Goal: Information Seeking & Learning: Learn about a topic

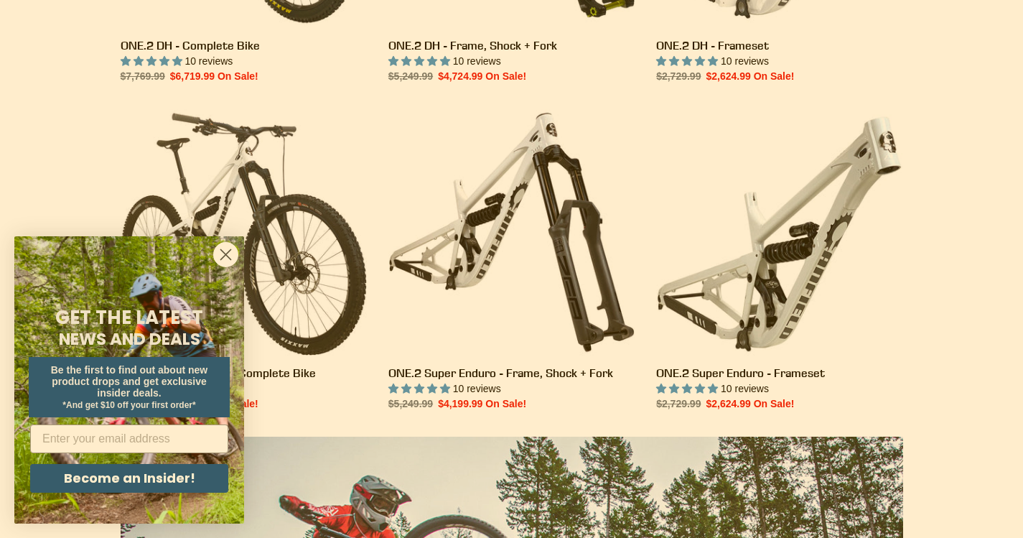
click at [229, 254] on circle "Close dialog" at bounding box center [226, 255] width 24 height 24
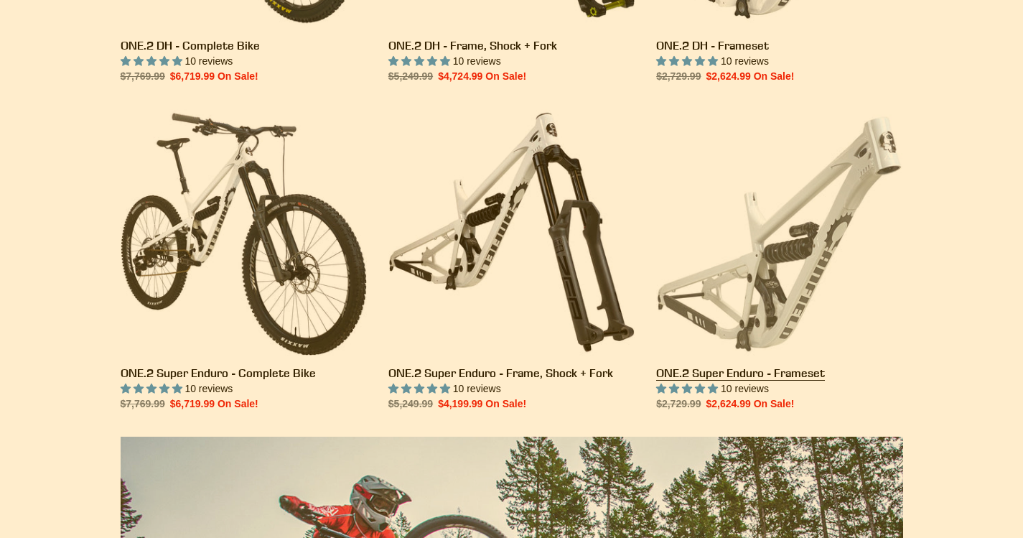
click at [855, 181] on link "ONE.2 Super Enduro - Frameset" at bounding box center [779, 260] width 246 height 302
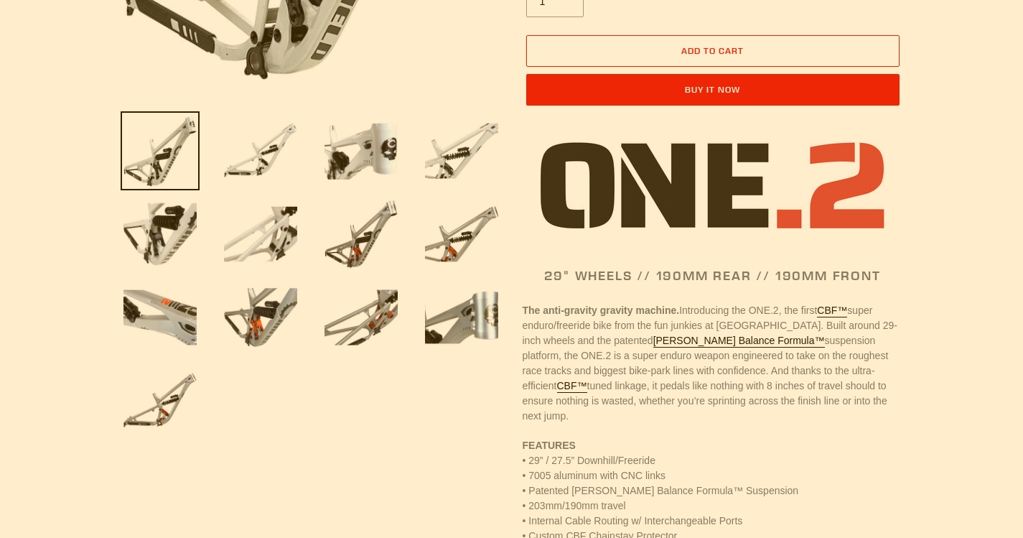
select select "highest-rating"
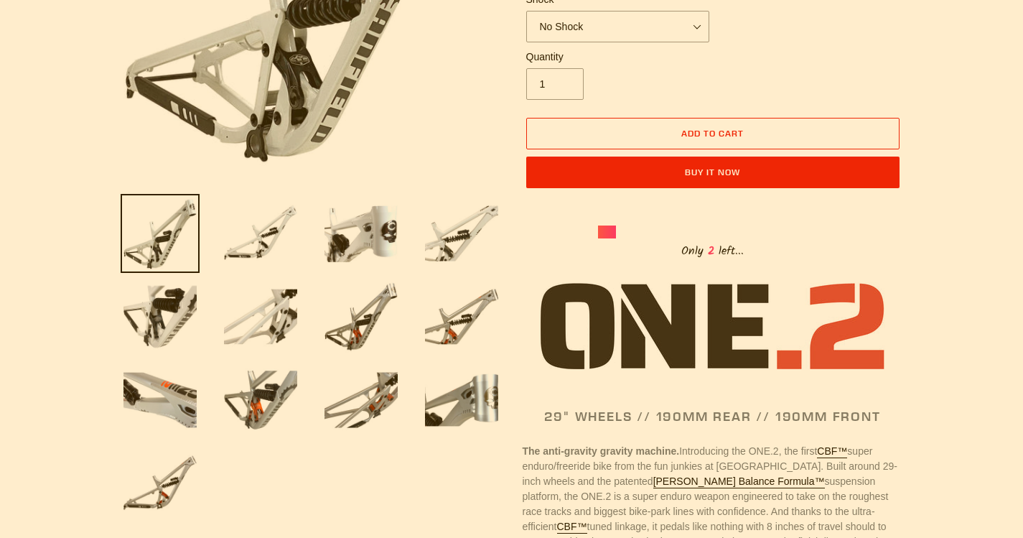
scroll to position [359, 0]
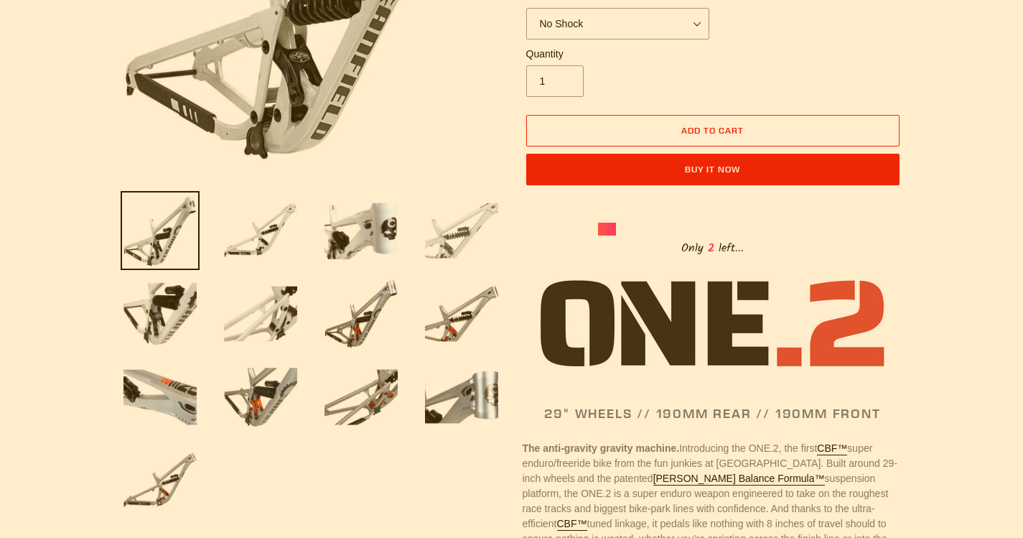
click at [438, 216] on img at bounding box center [461, 230] width 79 height 79
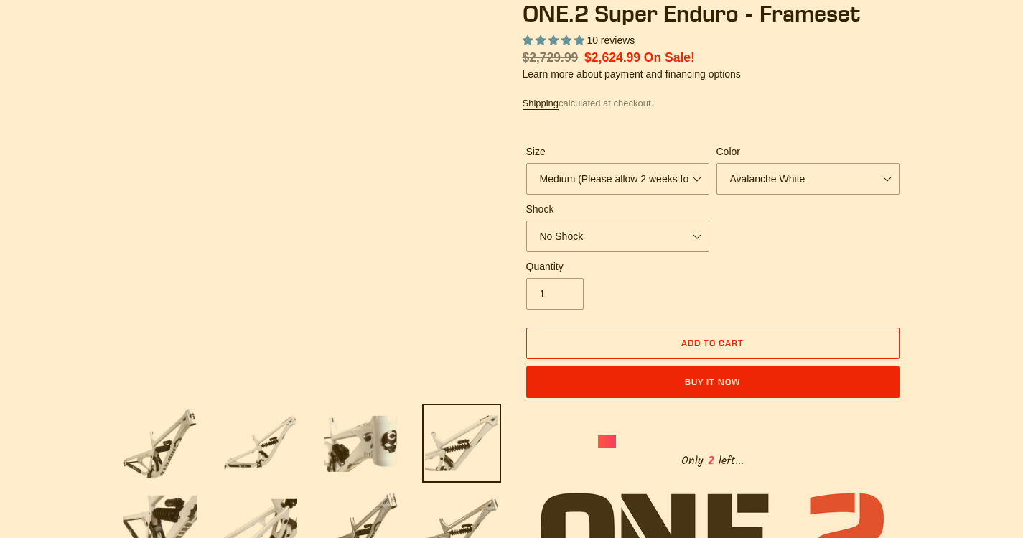
scroll to position [144, 0]
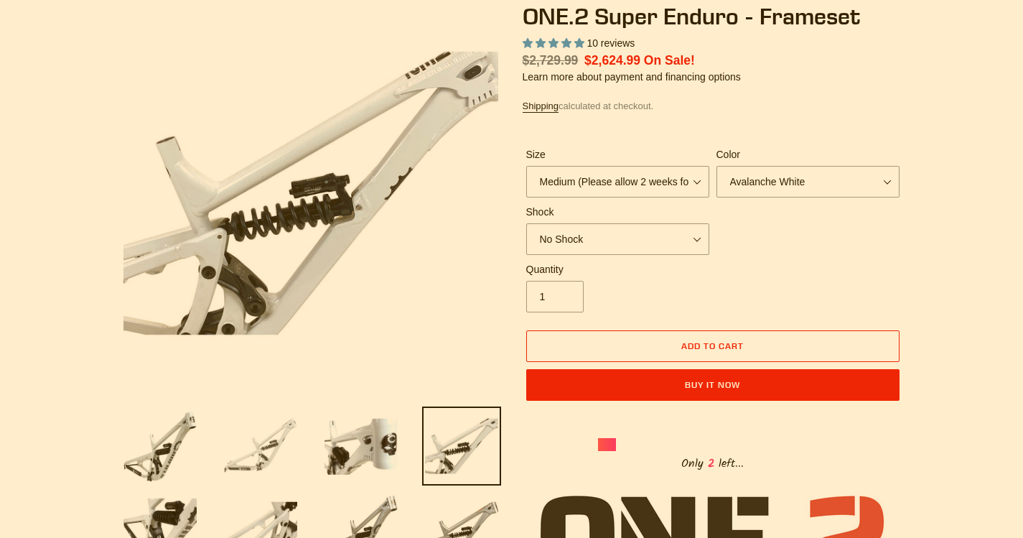
click at [278, 435] on img at bounding box center [260, 445] width 79 height 79
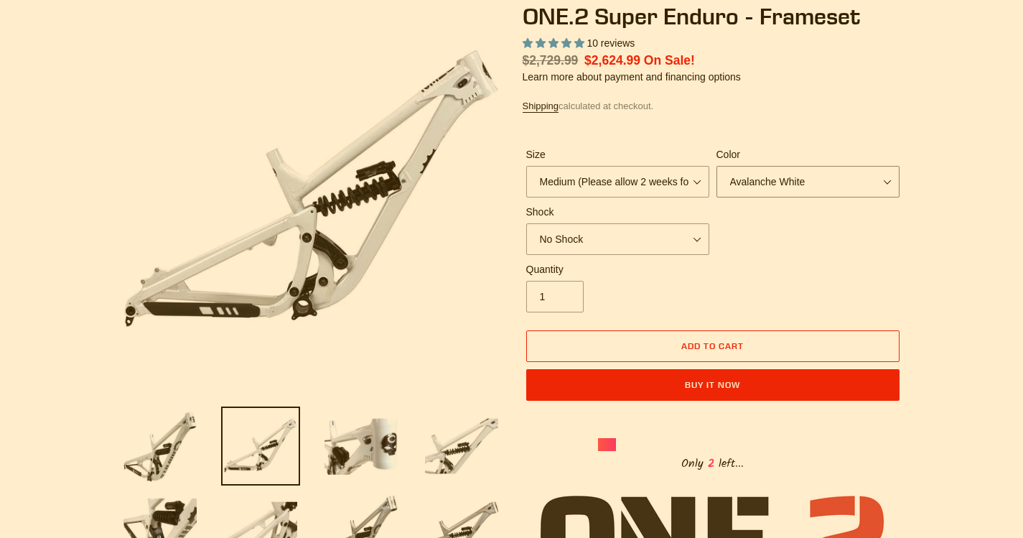
click at [846, 166] on select "Avalanche White Bentonite Grey" at bounding box center [807, 182] width 183 height 32
click at [687, 238] on select "No Shock RockShox Vivid Coil" at bounding box center [617, 239] width 183 height 32
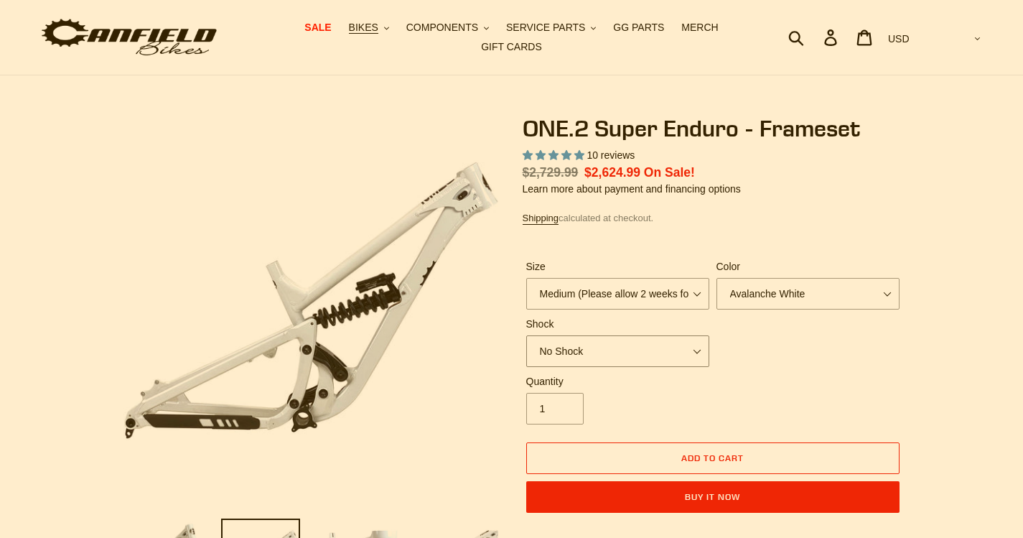
scroll to position [0, 0]
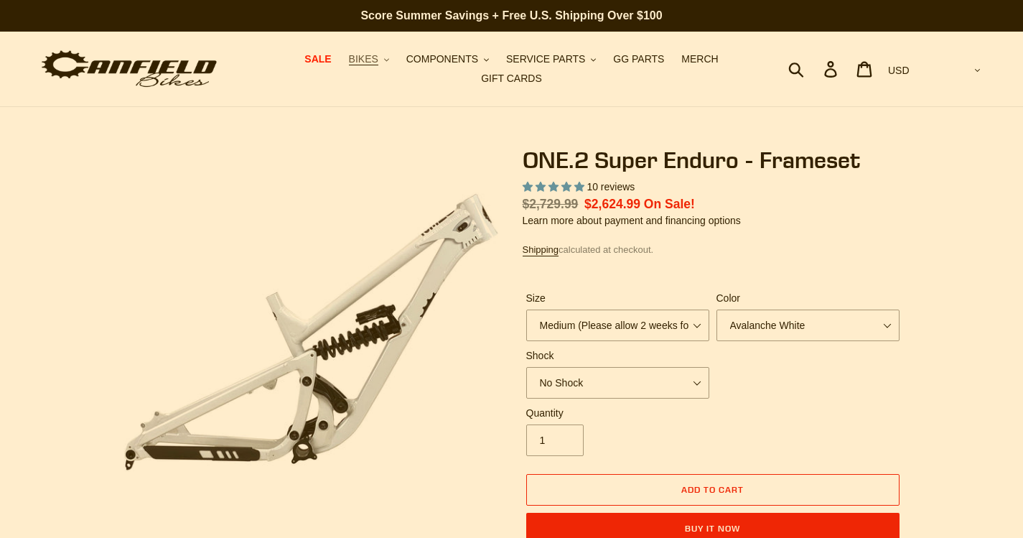
click at [384, 62] on icon ".cls-1{fill:#231f20}" at bounding box center [386, 59] width 5 height 5
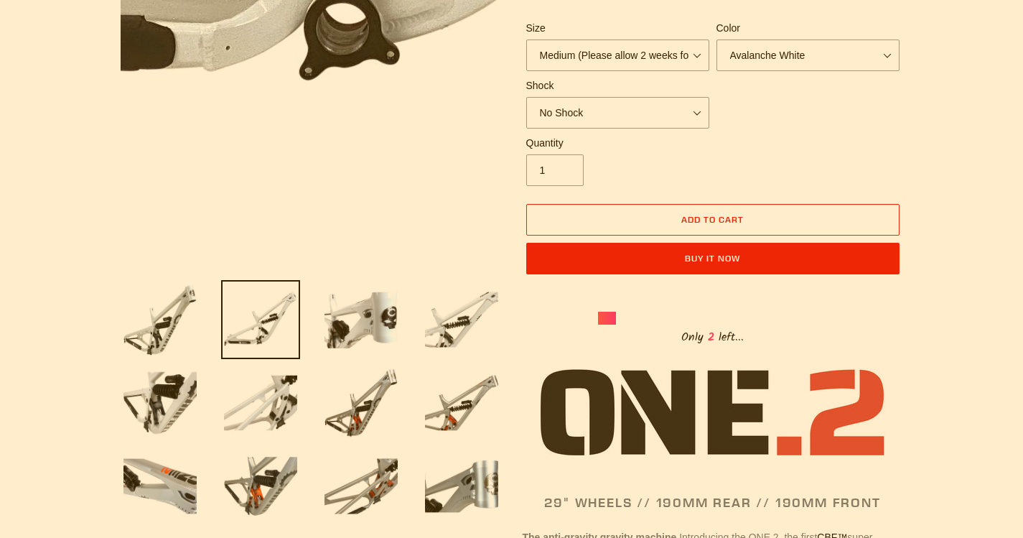
scroll to position [287, 0]
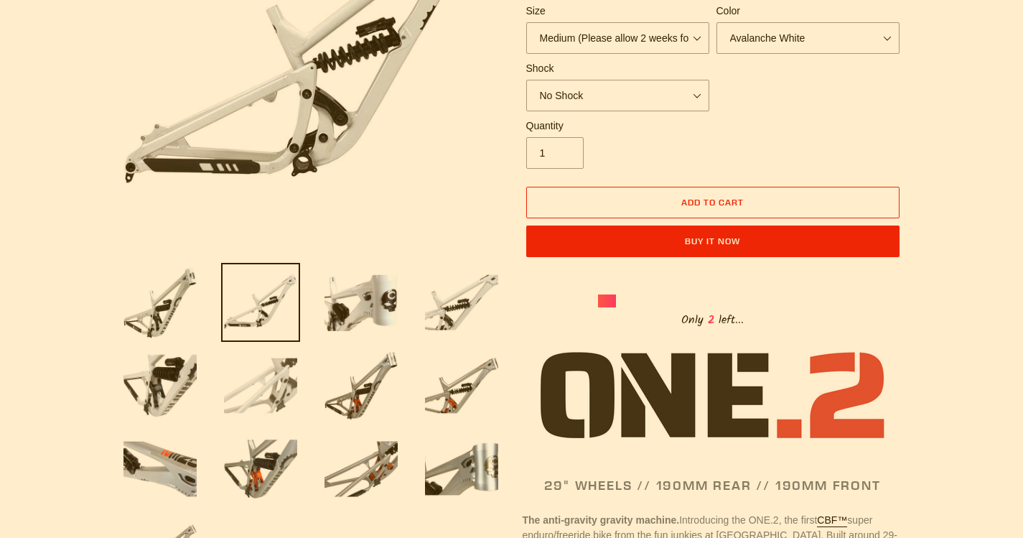
click at [286, 360] on img at bounding box center [260, 385] width 79 height 79
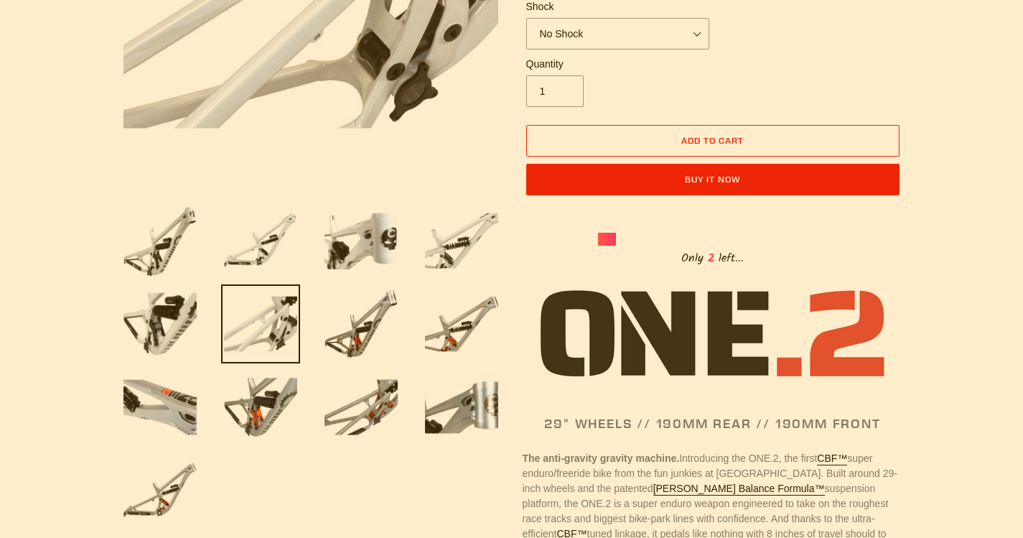
scroll to position [359, 0]
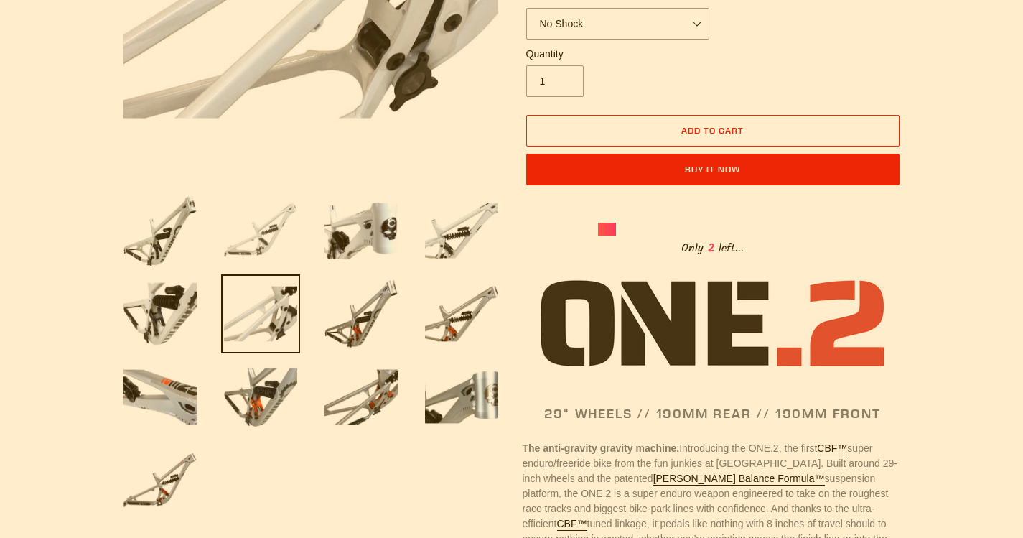
click at [238, 240] on img at bounding box center [260, 230] width 79 height 79
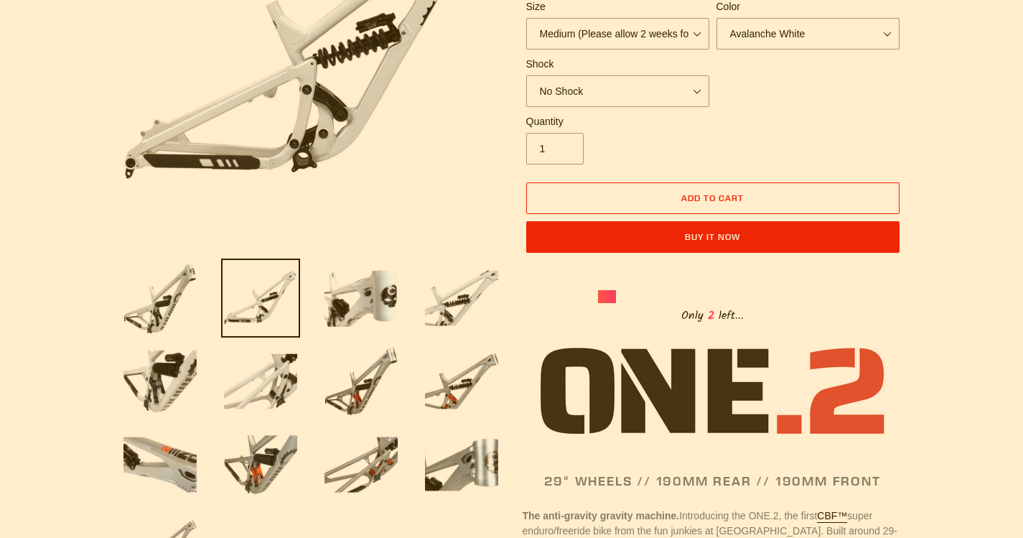
scroll to position [144, 0]
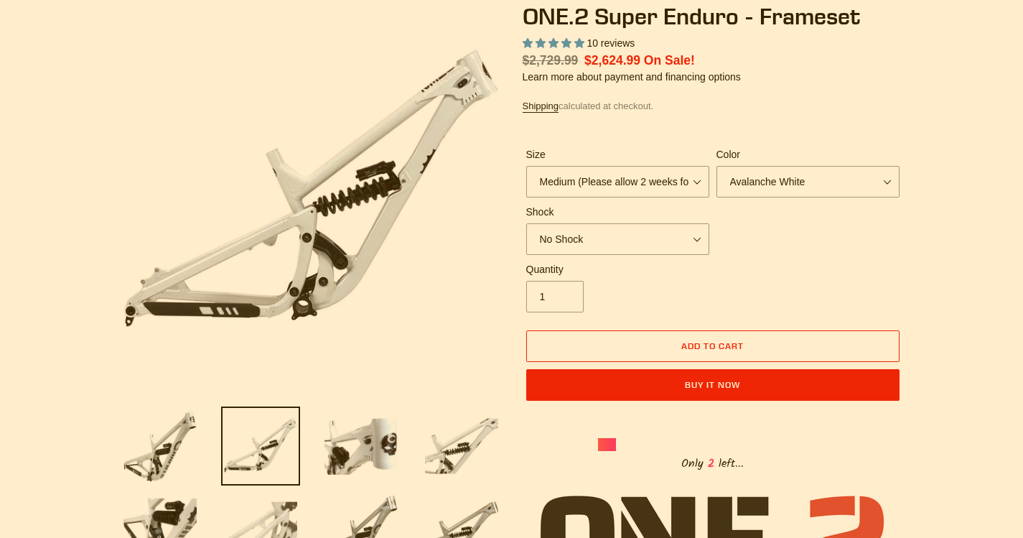
click at [269, 510] on img at bounding box center [260, 528] width 79 height 79
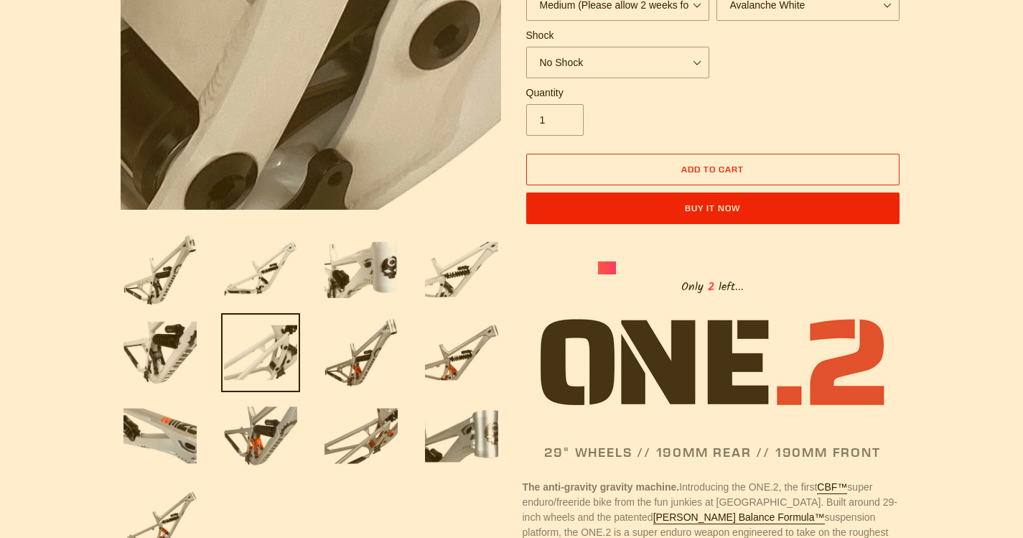
scroll to position [359, 0]
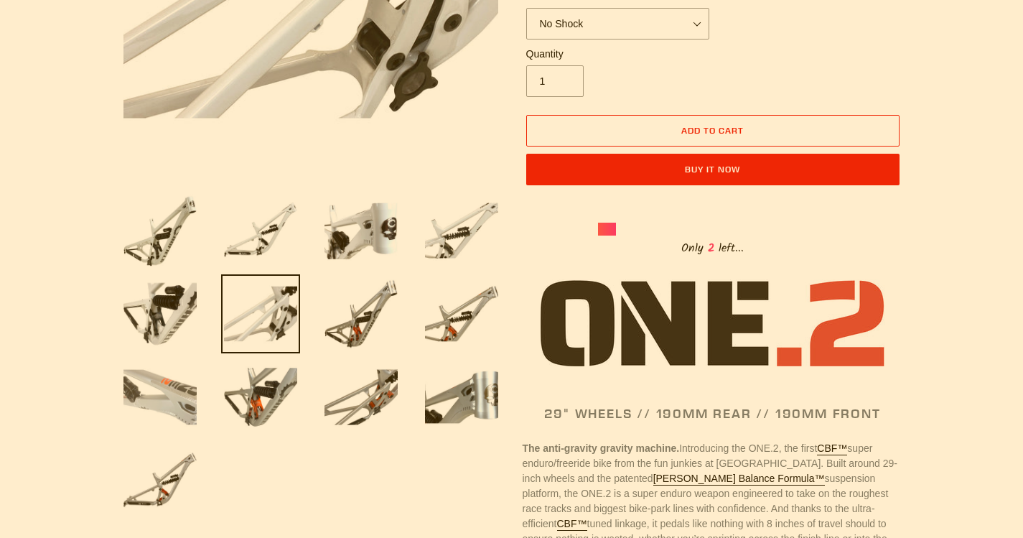
click at [181, 393] on img at bounding box center [160, 396] width 79 height 79
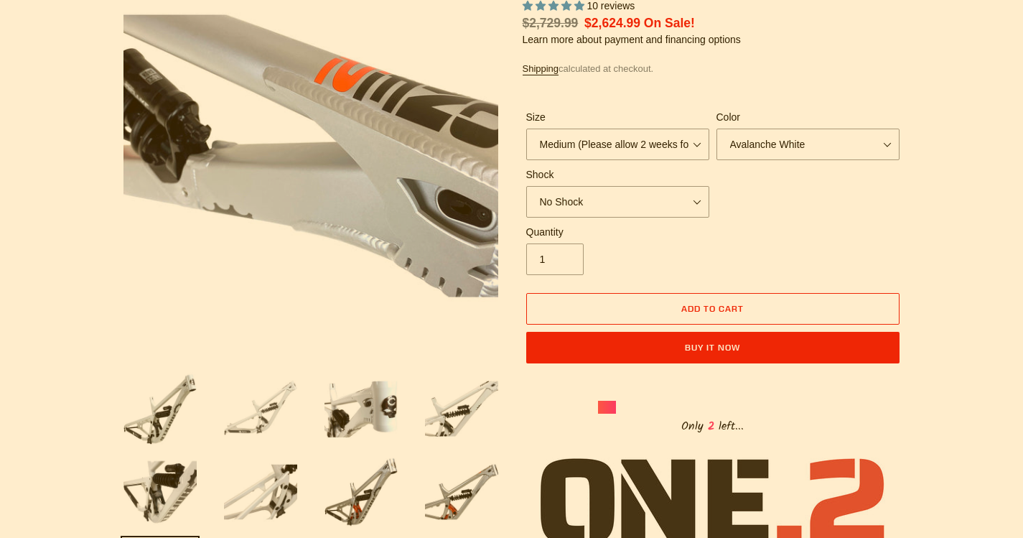
scroll to position [215, 0]
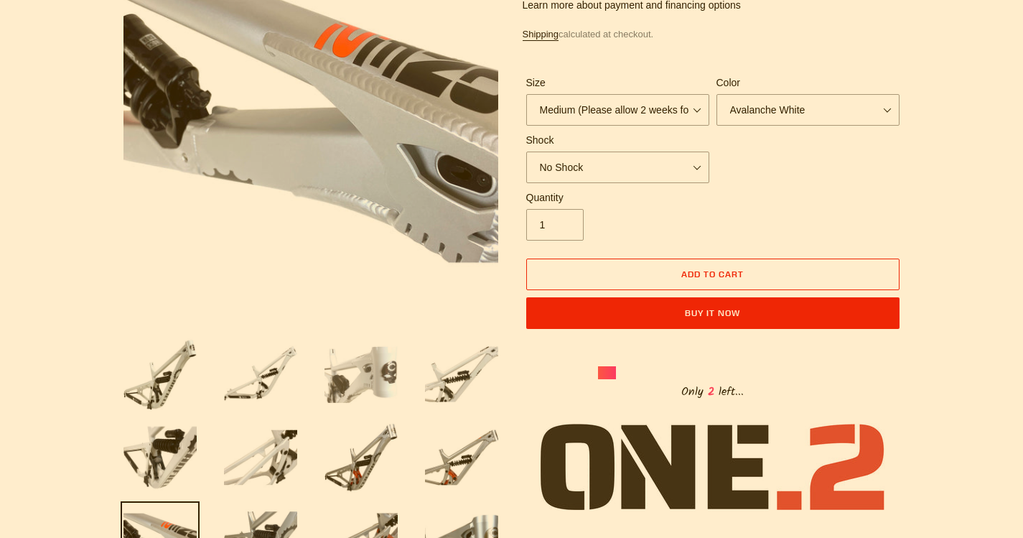
click at [380, 388] on img at bounding box center [361, 373] width 79 height 79
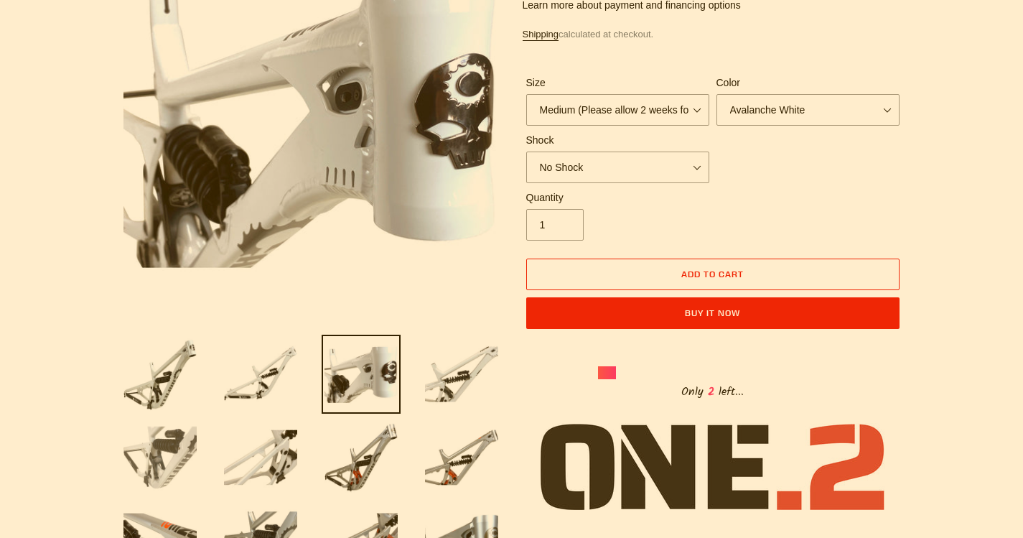
click at [137, 464] on img at bounding box center [160, 457] width 79 height 79
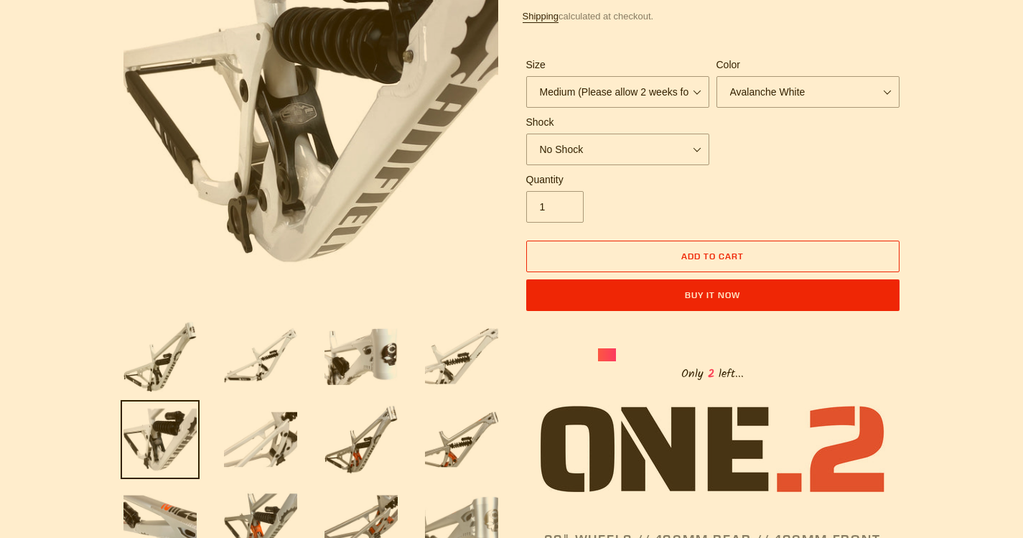
scroll to position [287, 0]
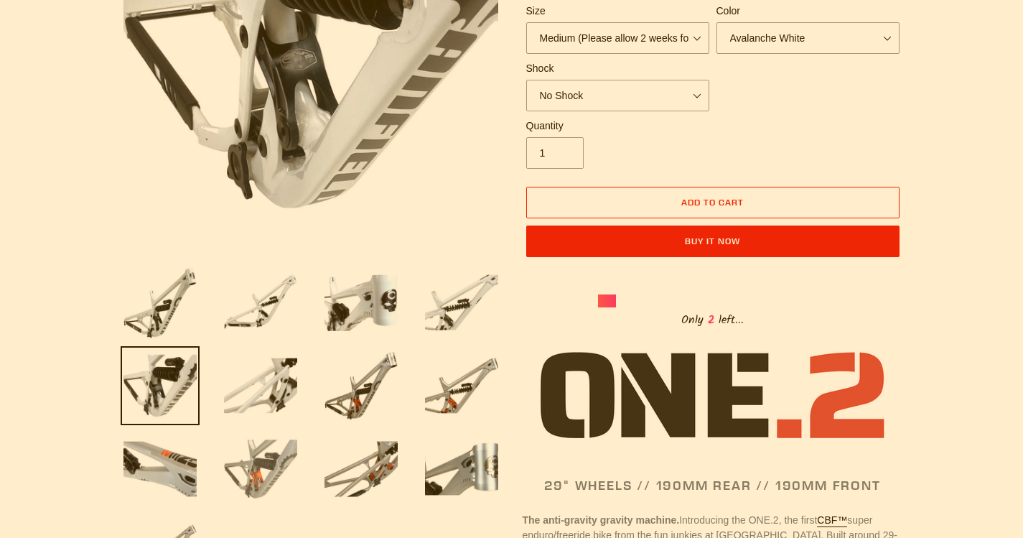
click at [248, 464] on img at bounding box center [260, 468] width 79 height 79
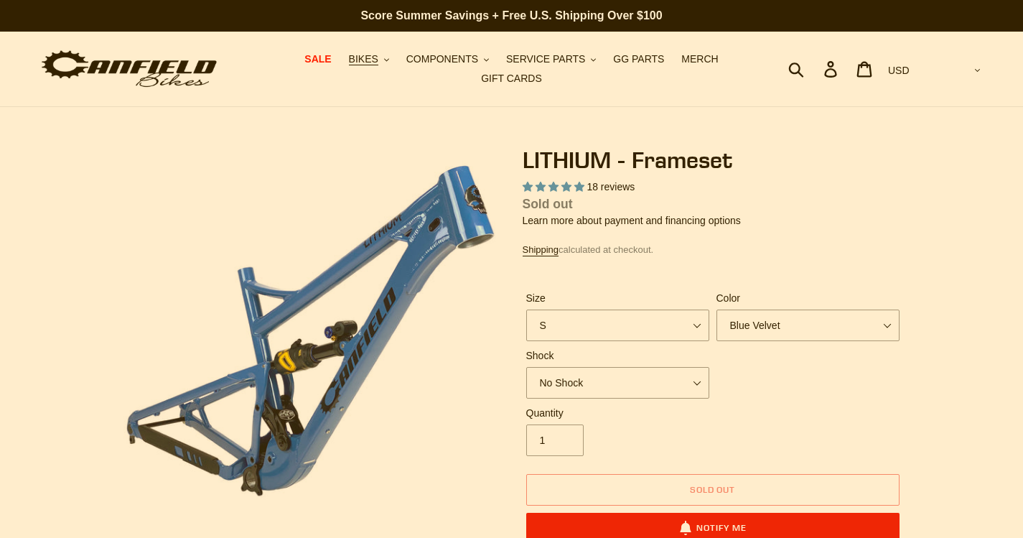
select select "highest-rating"
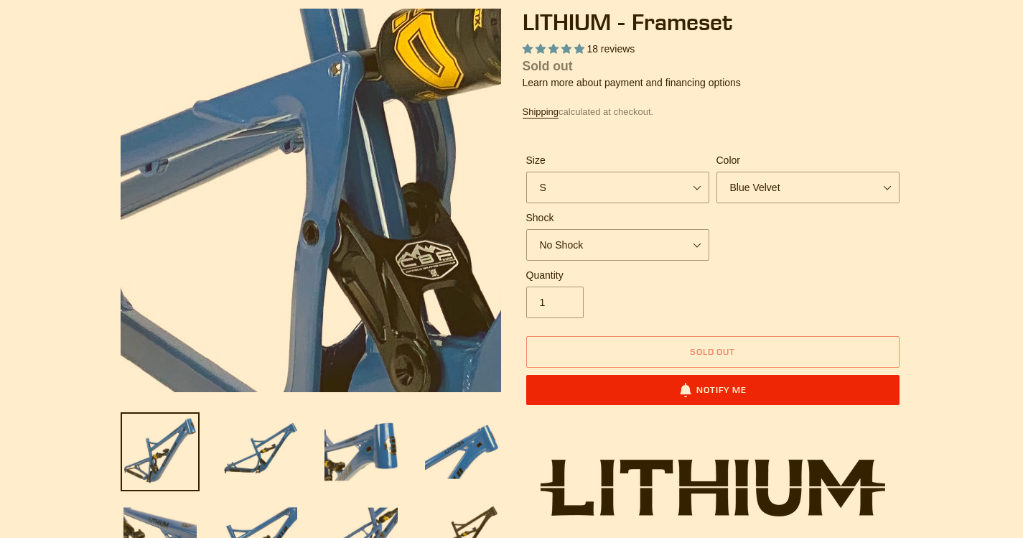
scroll to position [144, 0]
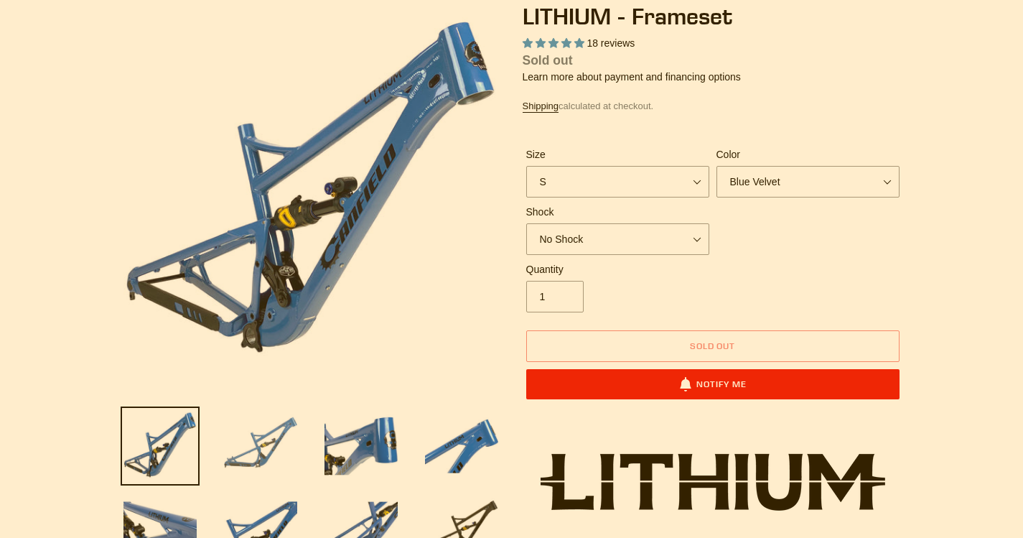
click at [244, 434] on img at bounding box center [260, 445] width 79 height 79
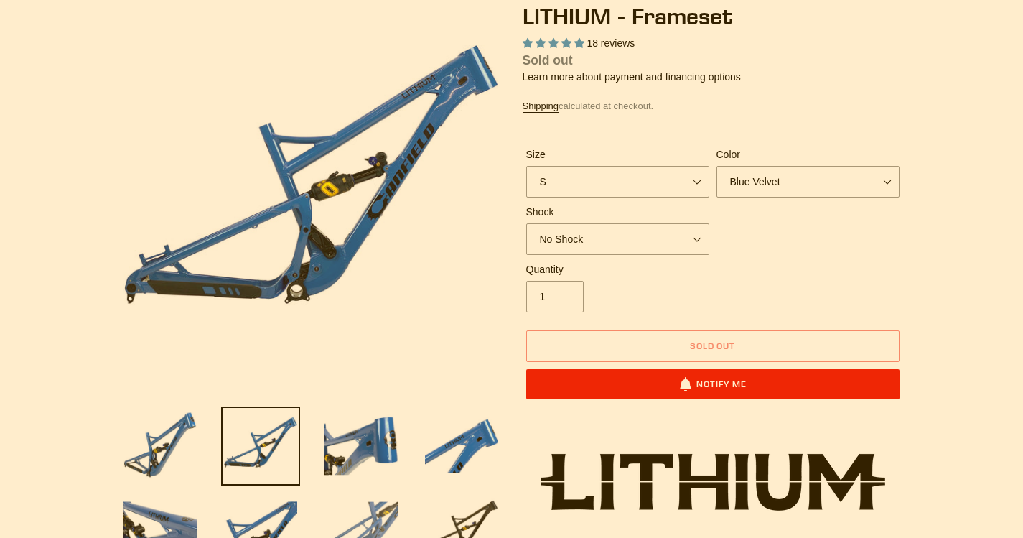
click at [398, 528] on img at bounding box center [361, 528] width 79 height 79
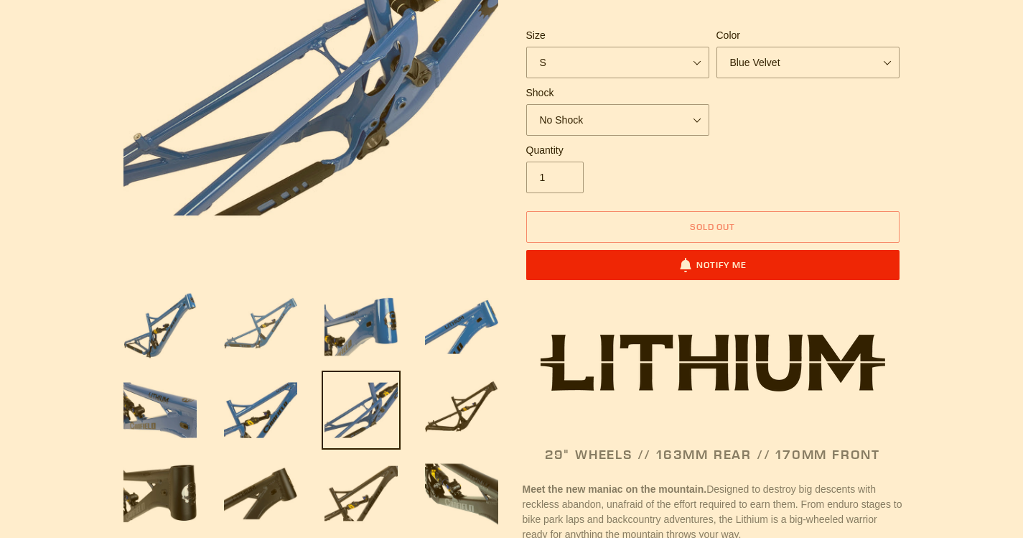
scroll to position [287, 0]
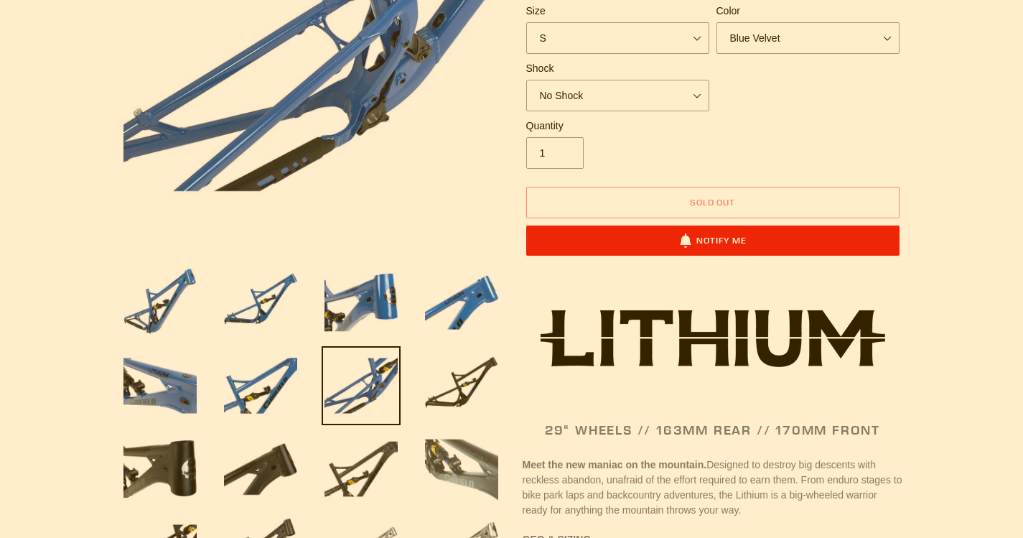
click at [465, 459] on img at bounding box center [461, 468] width 79 height 79
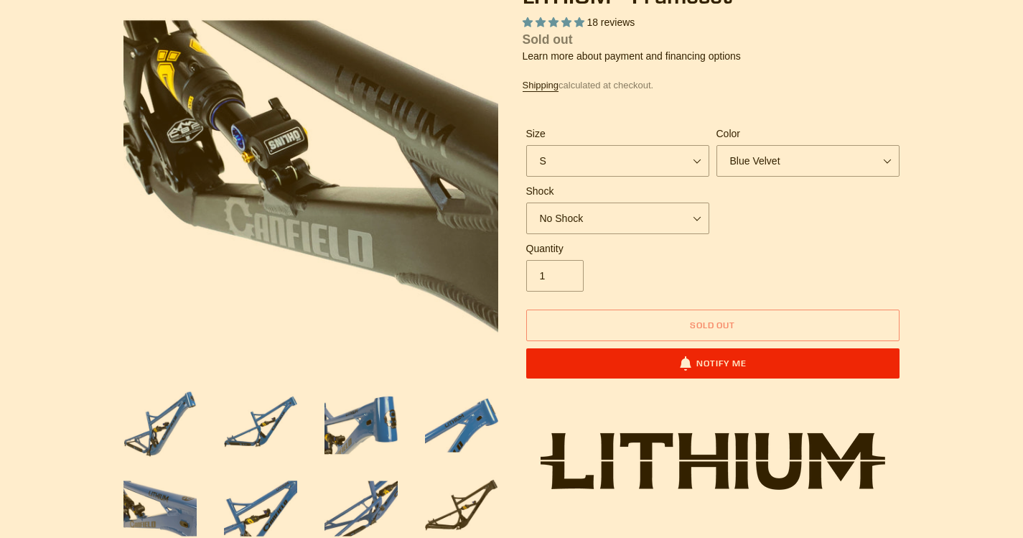
scroll to position [144, 0]
